Goal: Find contact information: Find contact information

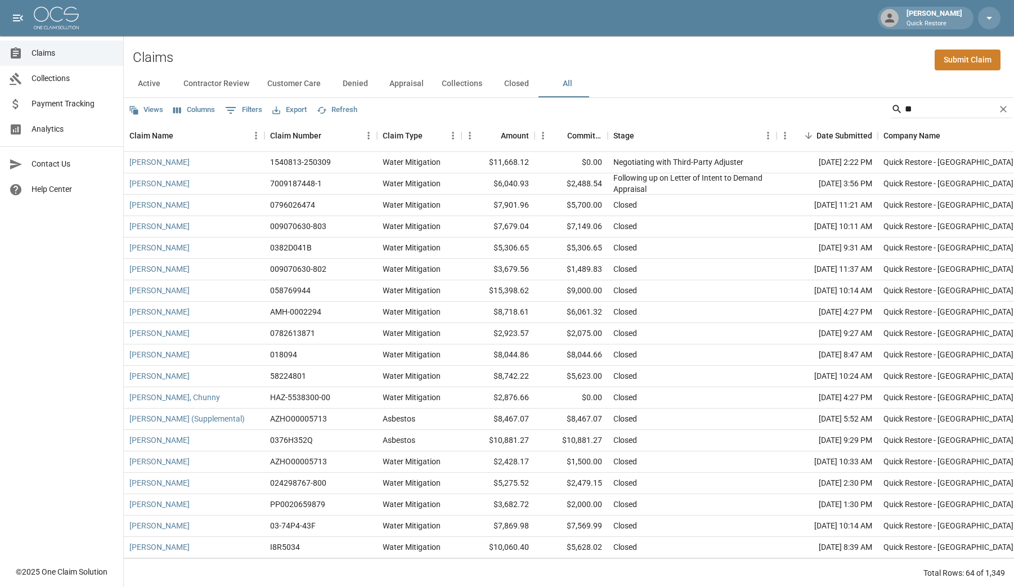
drag, startPoint x: 0, startPoint y: 0, endPoint x: 935, endPoint y: 16, distance: 935.0
click at [935, 16] on div "[PERSON_NAME] Quick Restore" at bounding box center [934, 18] width 65 height 20
click at [985, 20] on icon "button" at bounding box center [990, 18] width 14 height 14
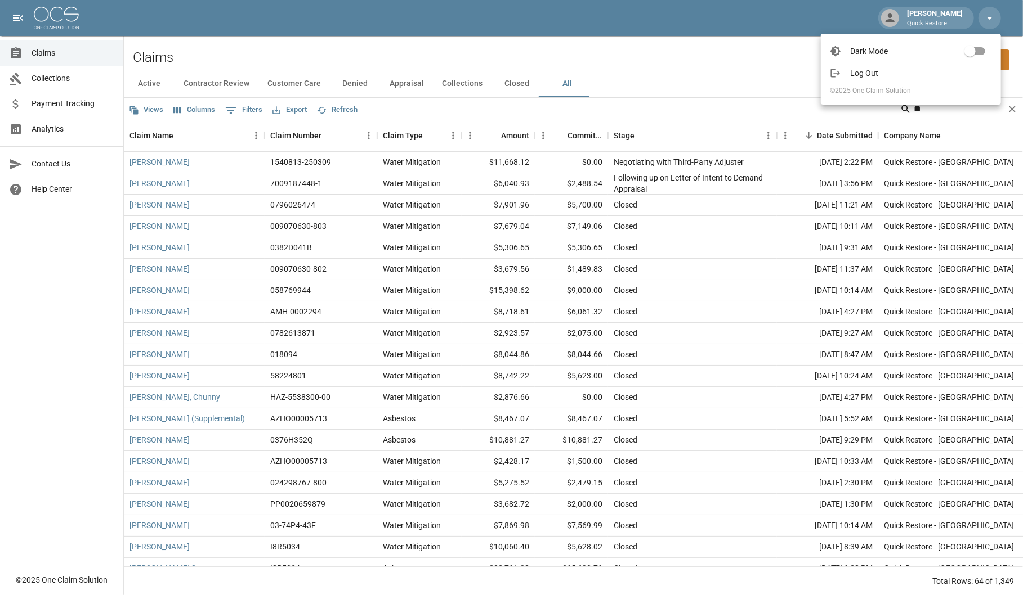
click at [17, 17] on div at bounding box center [511, 297] width 1023 height 595
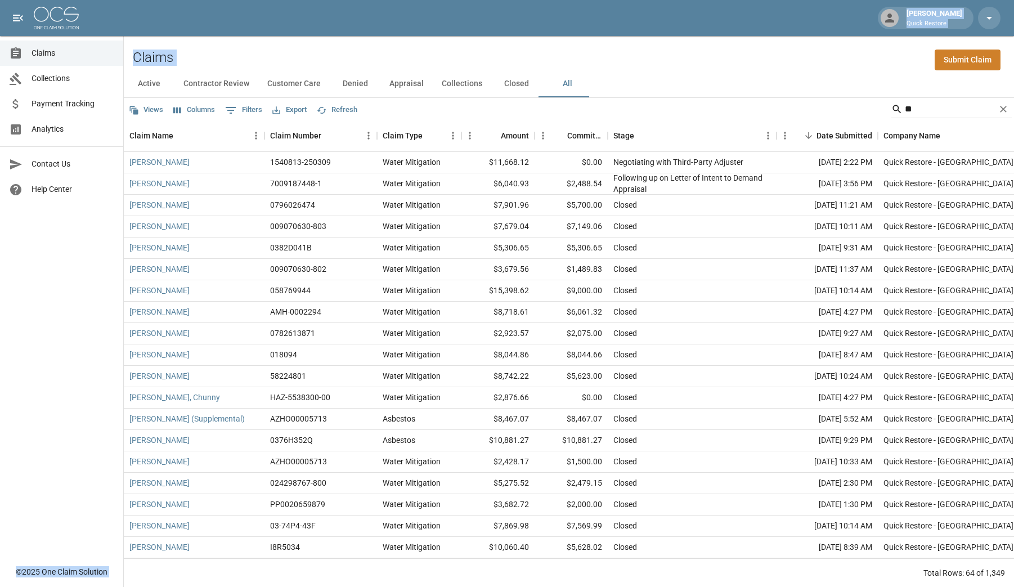
drag, startPoint x: 905, startPoint y: 48, endPoint x: 911, endPoint y: 69, distance: 22.1
click at [911, 69] on div "[PERSON_NAME] Quick Restore Claims Collections Payment Tracking Analytics Conta…" at bounding box center [507, 294] width 1014 height 588
drag, startPoint x: 911, startPoint y: 69, endPoint x: 817, endPoint y: 89, distance: 96.0
click at [857, 103] on div "Views Columns 0 Filters Export Refresh **" at bounding box center [569, 109] width 890 height 23
click at [47, 162] on span "Contact Us" at bounding box center [73, 164] width 83 height 12
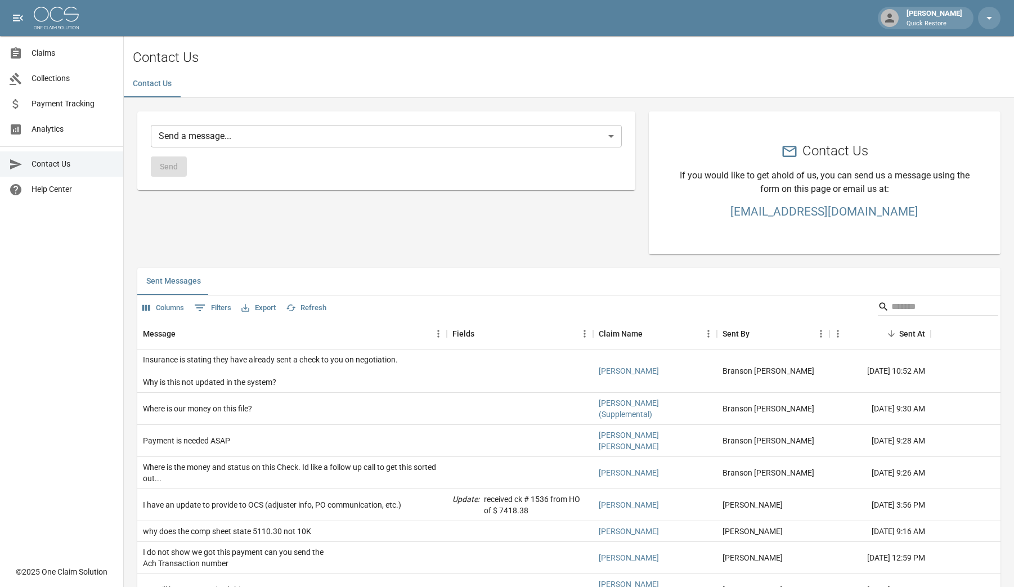
click at [776, 211] on h3 "[EMAIL_ADDRESS][DOMAIN_NAME]" at bounding box center [825, 212] width 298 height 14
click at [914, 12] on div "[PERSON_NAME] Quick Restore" at bounding box center [934, 18] width 65 height 20
click at [897, 21] on icon at bounding box center [890, 18] width 14 height 14
click at [931, 23] on p "Quick Restore" at bounding box center [935, 24] width 56 height 10
click at [988, 16] on icon "button" at bounding box center [990, 18] width 14 height 14
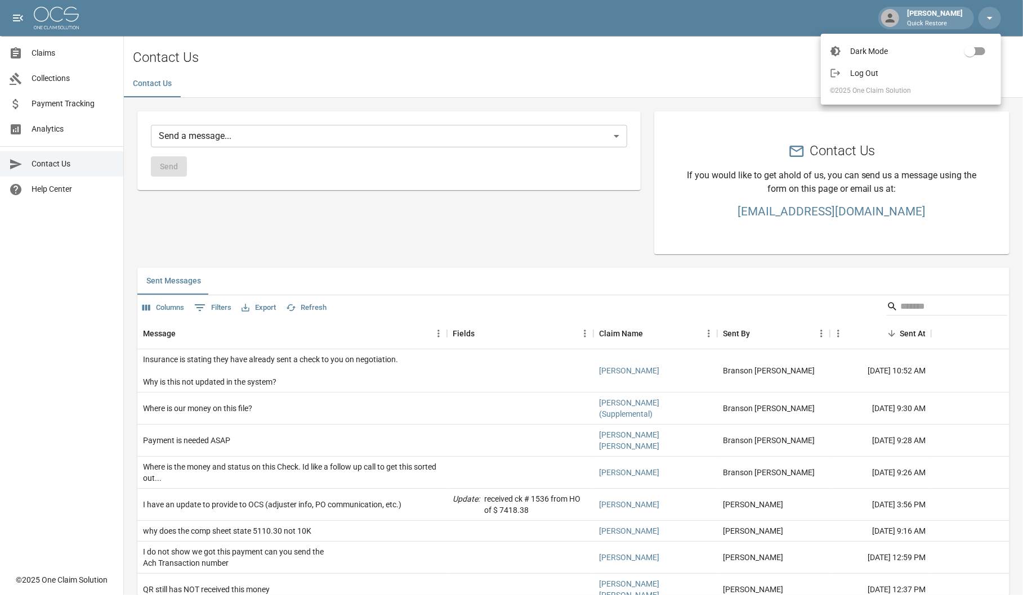
click at [911, 15] on div at bounding box center [511, 297] width 1023 height 595
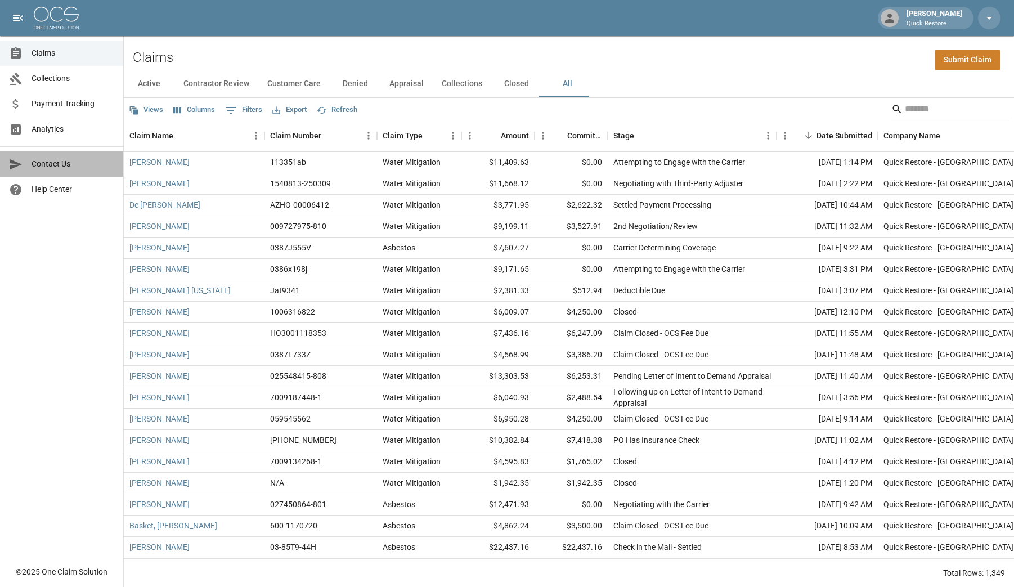
click at [12, 164] on icon "Contact Us" at bounding box center [16, 165] width 14 height 14
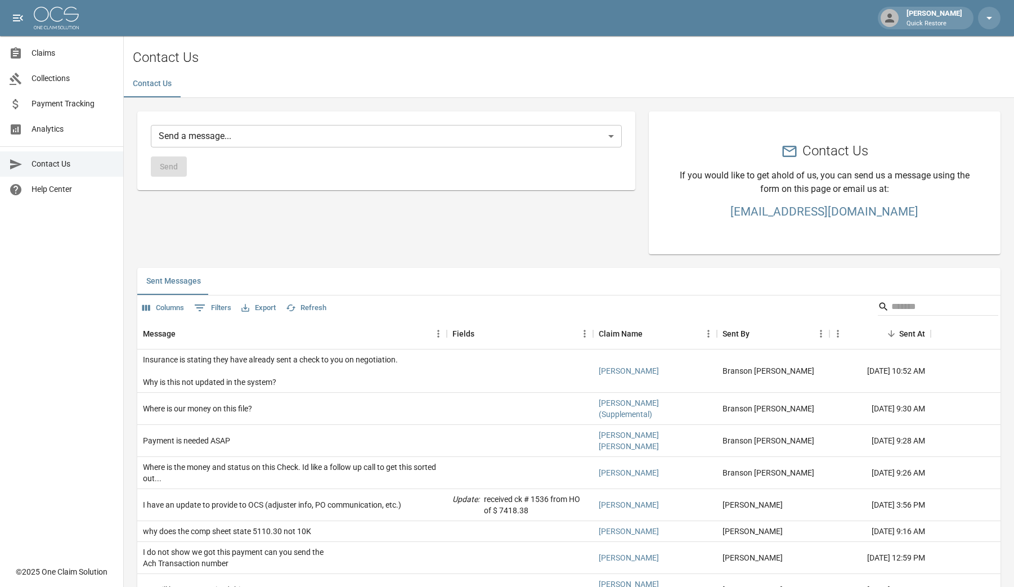
click at [947, 20] on p "Quick Restore" at bounding box center [935, 24] width 56 height 10
